Goal: Task Accomplishment & Management: Manage account settings

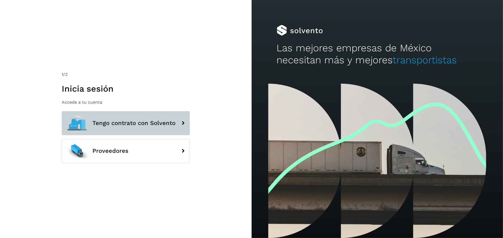
click at [111, 122] on span "Tengo contrato con Solvento" at bounding box center [133, 123] width 83 height 6
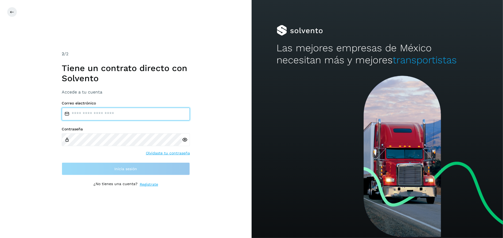
click at [88, 114] on input "email" at bounding box center [126, 114] width 128 height 13
type input "**********"
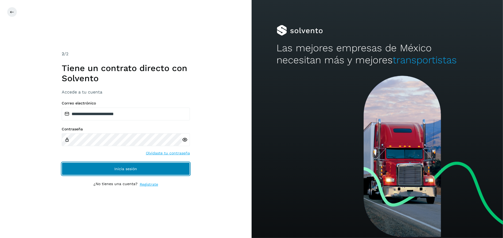
click at [121, 169] on span "Inicia sesión" at bounding box center [125, 169] width 23 height 4
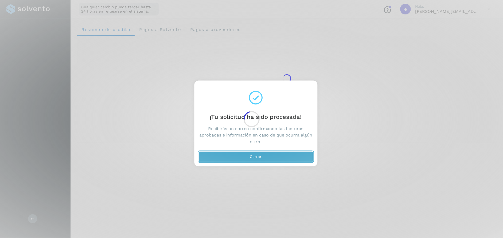
click at [248, 156] on button "Cerrar" at bounding box center [255, 156] width 115 height 11
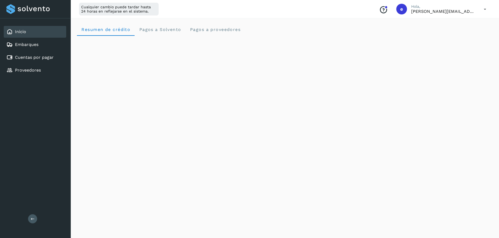
click at [484, 9] on icon at bounding box center [484, 9] width 11 height 11
drag, startPoint x: 452, startPoint y: 34, endPoint x: 445, endPoint y: 38, distance: 7.7
click at [452, 33] on div "Cerrar sesión" at bounding box center [459, 34] width 64 height 10
